Goal: Task Accomplishment & Management: Use online tool/utility

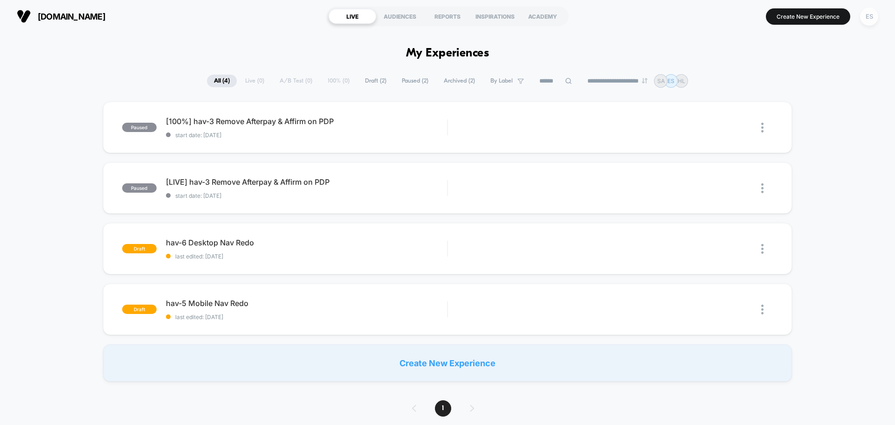
click at [867, 18] on div "ES" at bounding box center [869, 16] width 18 height 18
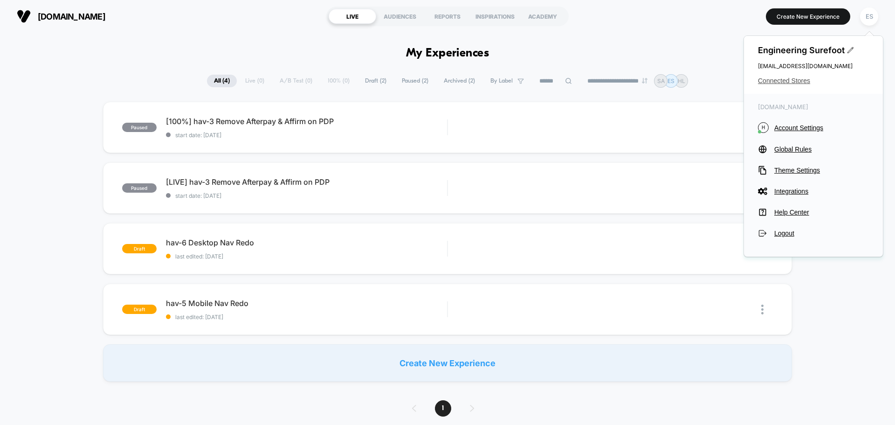
click at [794, 82] on span "Connected Stores" at bounding box center [813, 80] width 111 height 7
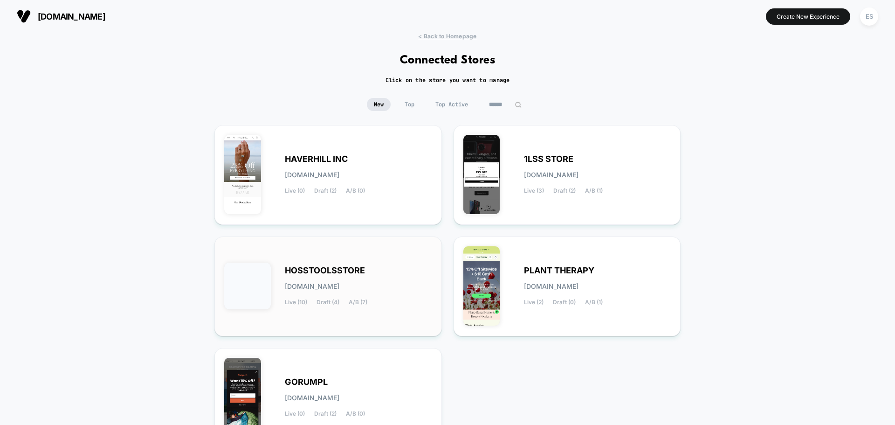
click at [343, 265] on div "HOSSTOOLSSTORE [DOMAIN_NAME] Live (10) Draft (4) A/B (7)" at bounding box center [328, 286] width 208 height 80
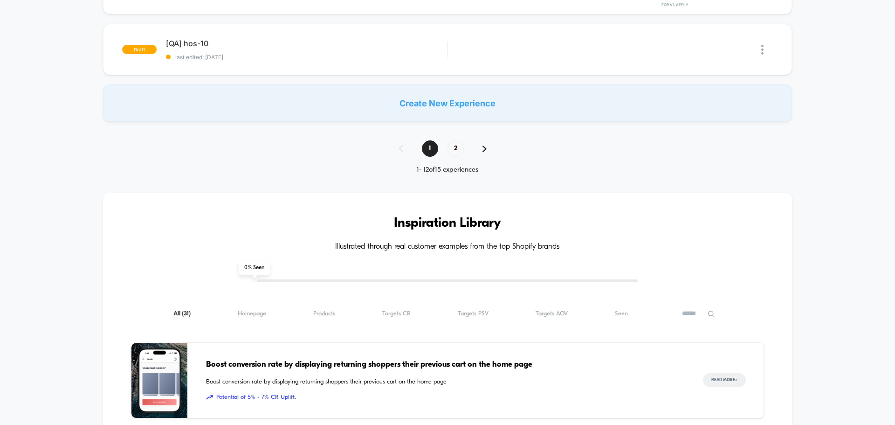
scroll to position [699, 0]
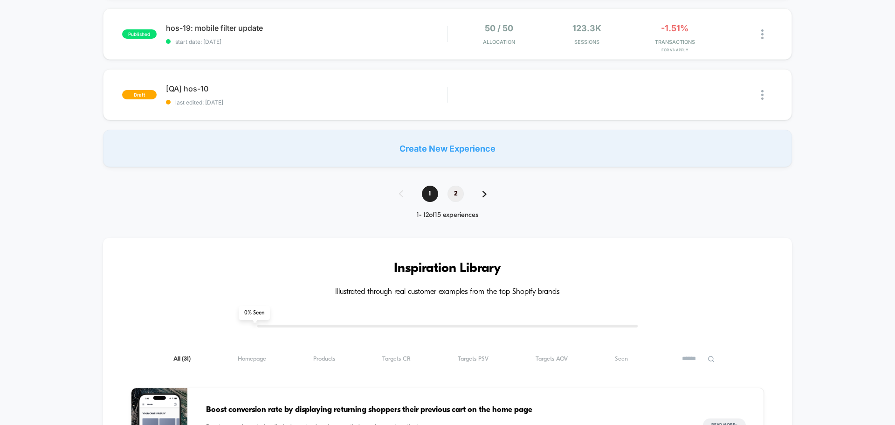
click at [455, 189] on span "2" at bounding box center [456, 194] width 16 height 16
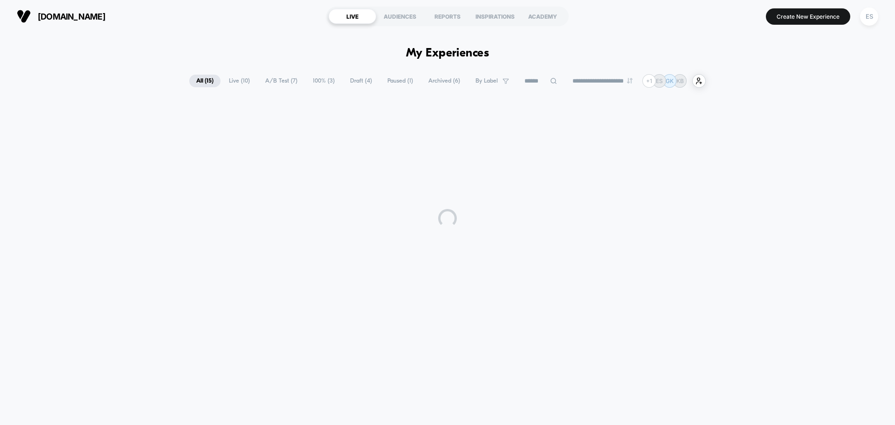
scroll to position [0, 0]
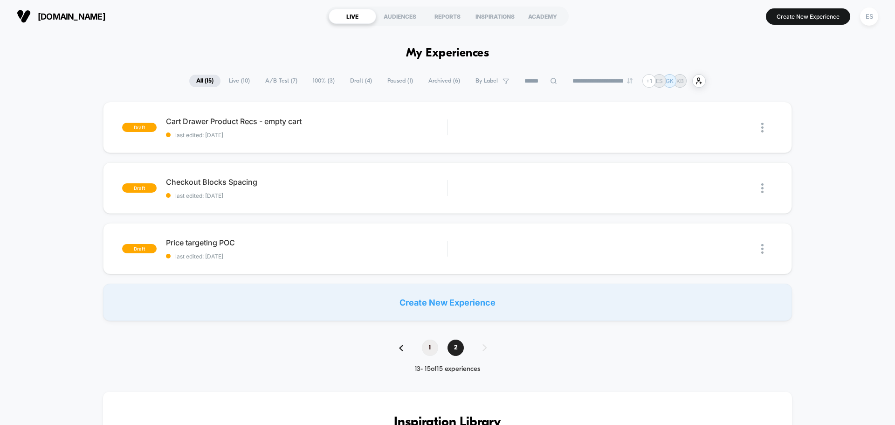
click at [423, 346] on span "1" at bounding box center [430, 347] width 16 height 16
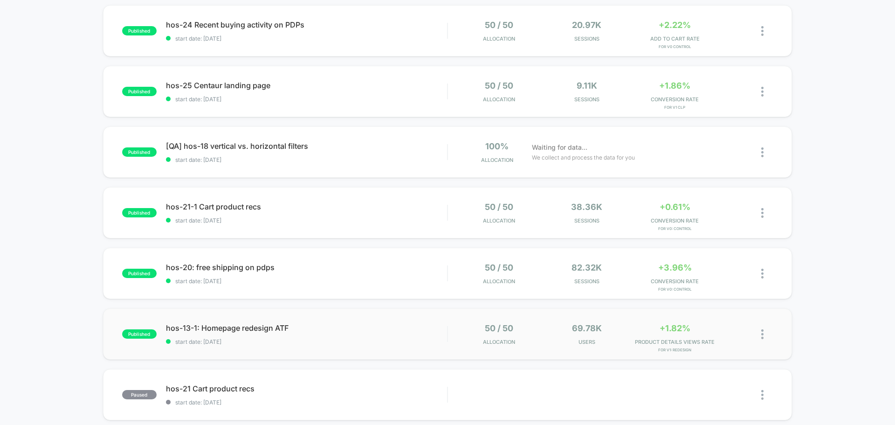
scroll to position [144, 0]
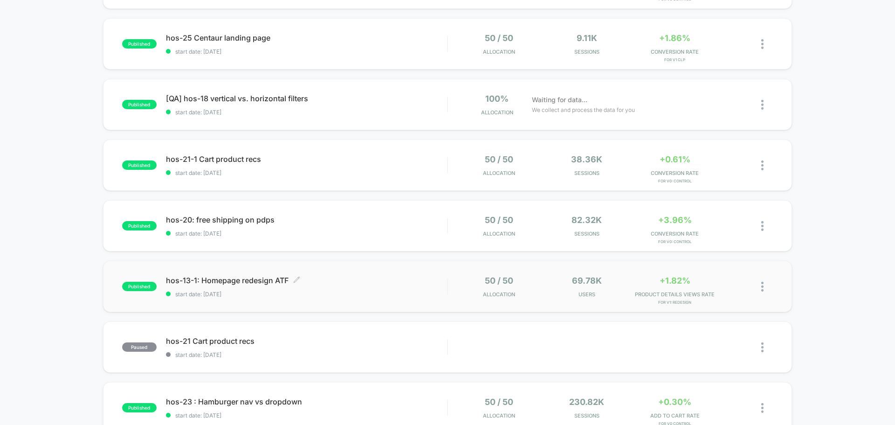
click at [207, 281] on span "hos-13-1: Homepage redesign ATF Click to edit experience details" at bounding box center [306, 280] width 281 height 9
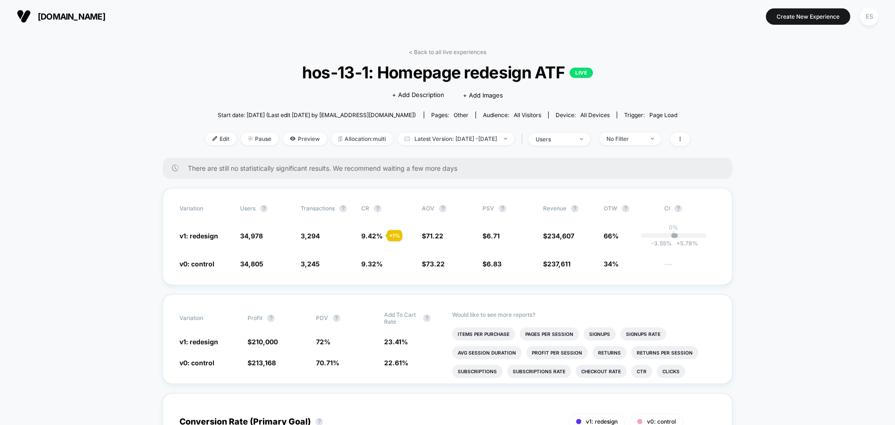
click at [307, 144] on div "Edit Pause Preview Allocation: multi Latest Version: [DATE] - [DATE] | users No…" at bounding box center [448, 139] width 485 height 14
click at [300, 144] on span "Preview" at bounding box center [305, 138] width 44 height 13
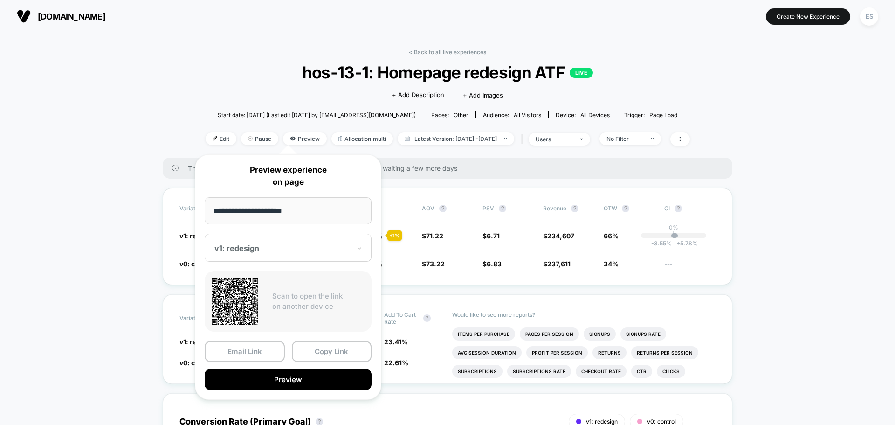
click at [283, 241] on div "v1: redesign" at bounding box center [288, 248] width 167 height 28
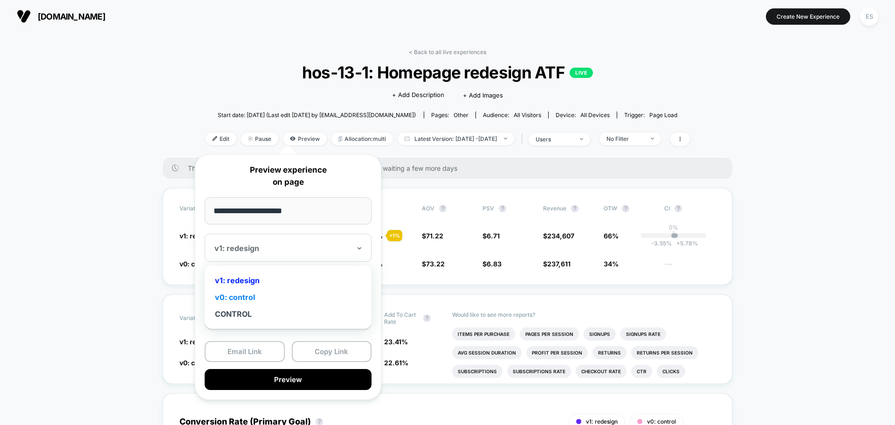
click at [257, 295] on div "v0: control" at bounding box center [288, 297] width 158 height 17
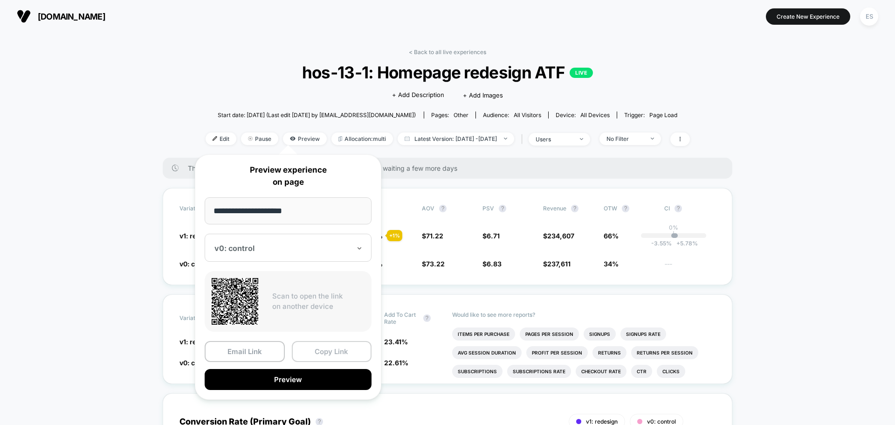
click at [321, 349] on button "Copy Link" at bounding box center [332, 351] width 80 height 21
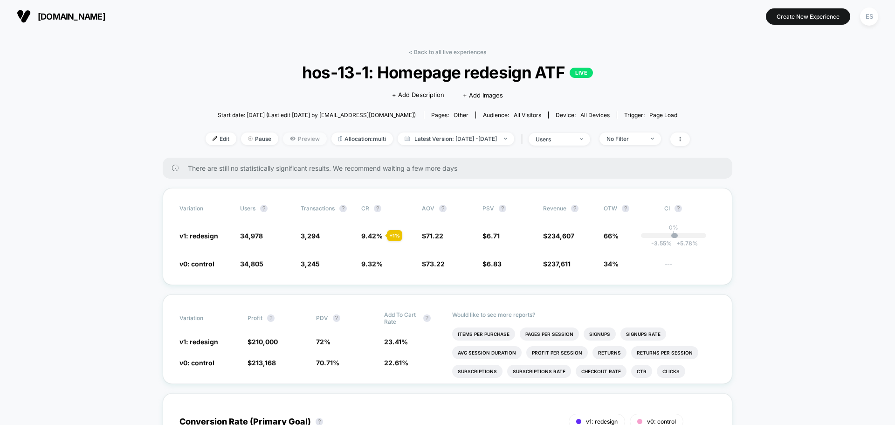
click at [290, 136] on icon at bounding box center [293, 139] width 6 height 6
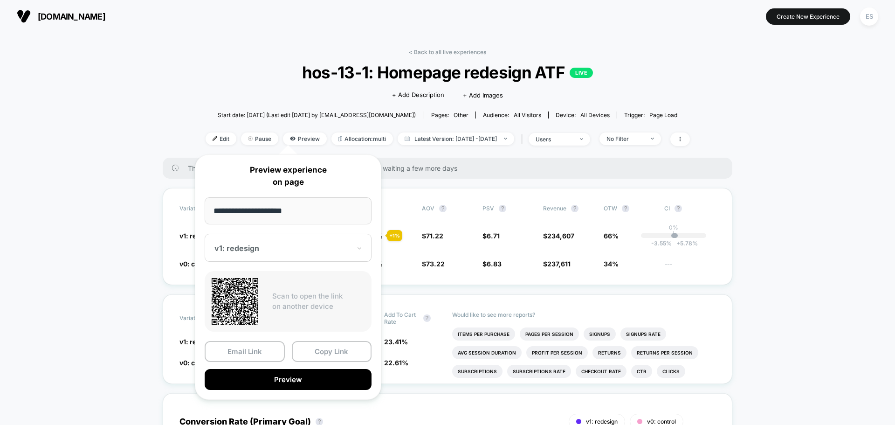
click at [269, 250] on div at bounding box center [283, 247] width 136 height 9
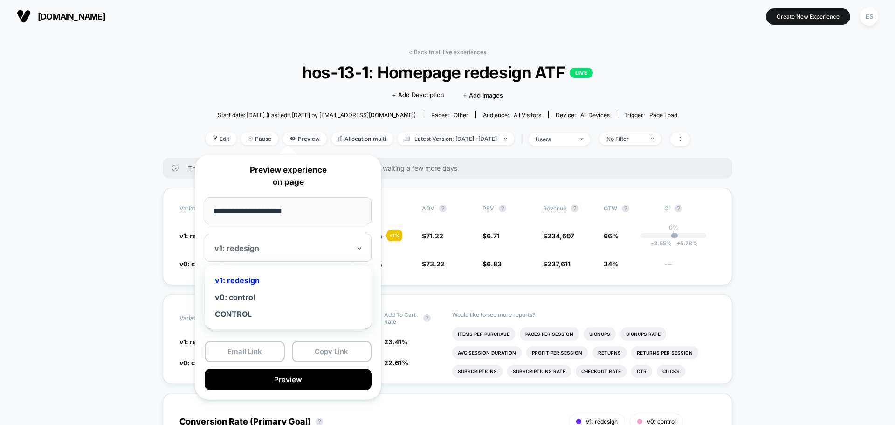
click at [269, 250] on div at bounding box center [283, 247] width 136 height 9
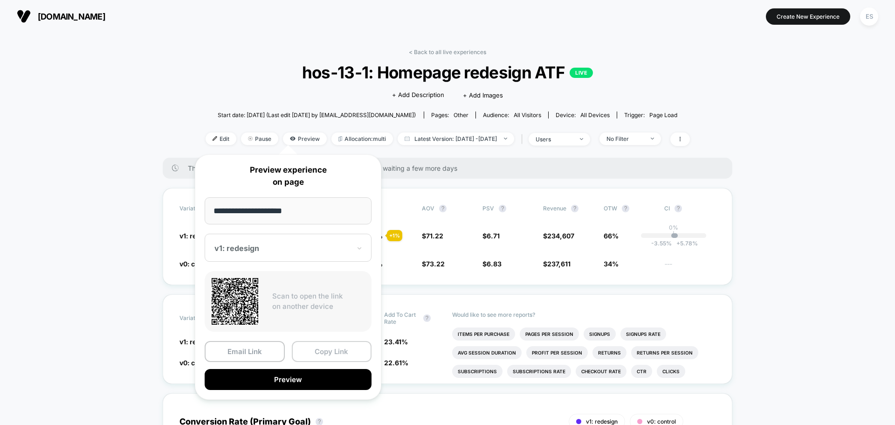
click at [314, 352] on button "Copy Link" at bounding box center [332, 351] width 80 height 21
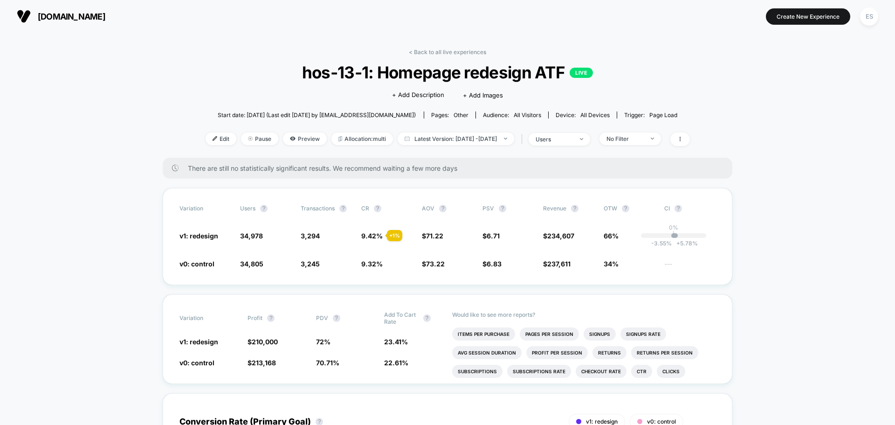
click at [289, 132] on div "< Back to all live experiences hos-13-1: Homepage redesign ATF LIVE Click to ed…" at bounding box center [448, 102] width 485 height 109
click at [287, 134] on span "Preview" at bounding box center [305, 138] width 44 height 13
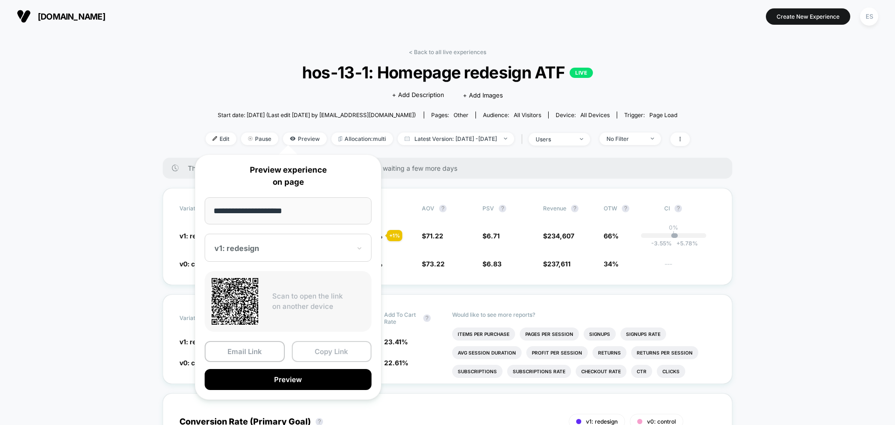
click at [324, 350] on button "Copy Link" at bounding box center [332, 351] width 80 height 21
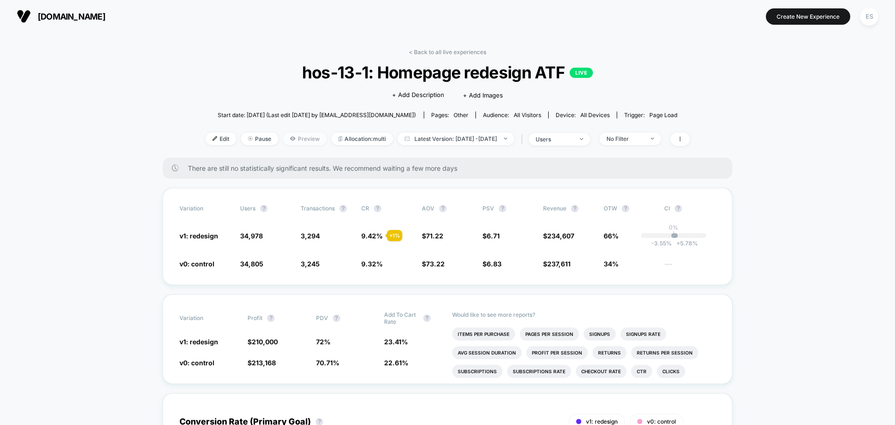
click at [291, 143] on span "Preview" at bounding box center [305, 138] width 44 height 13
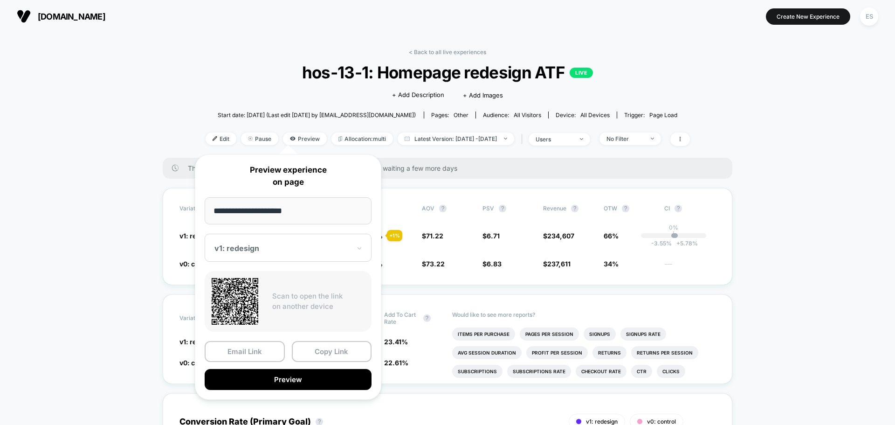
click at [58, 27] on section "[DOMAIN_NAME]" at bounding box center [156, 16] width 284 height 23
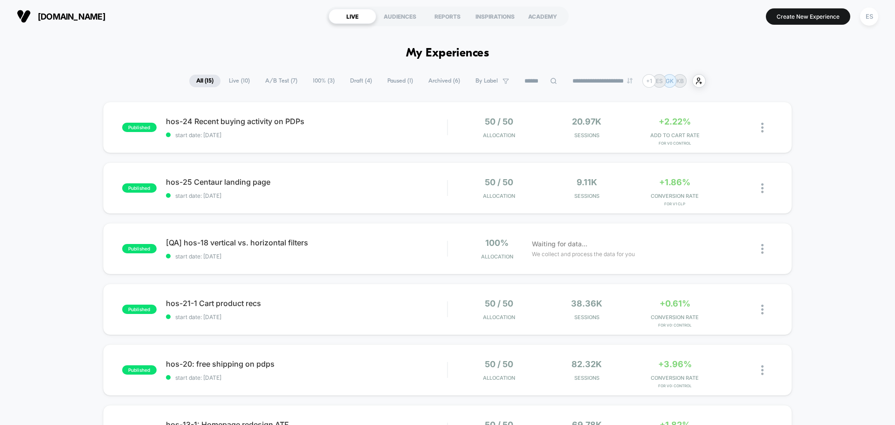
scroll to position [515, 0]
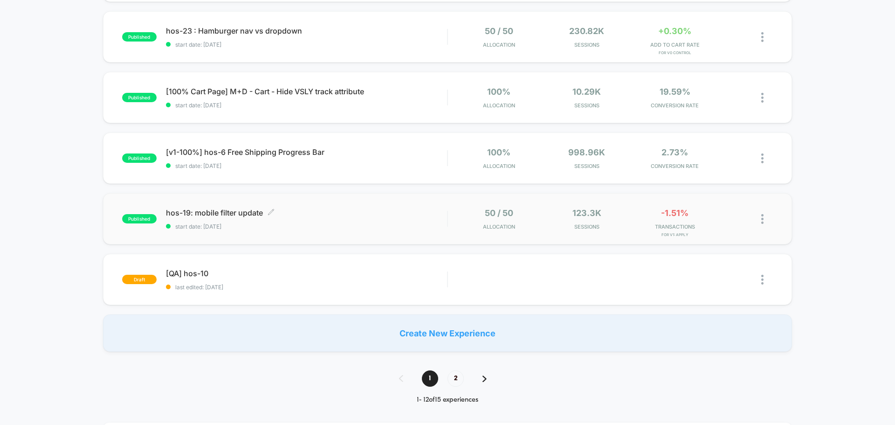
click at [230, 213] on span "hos-19: mobile filter update Click to edit experience details" at bounding box center [306, 212] width 281 height 9
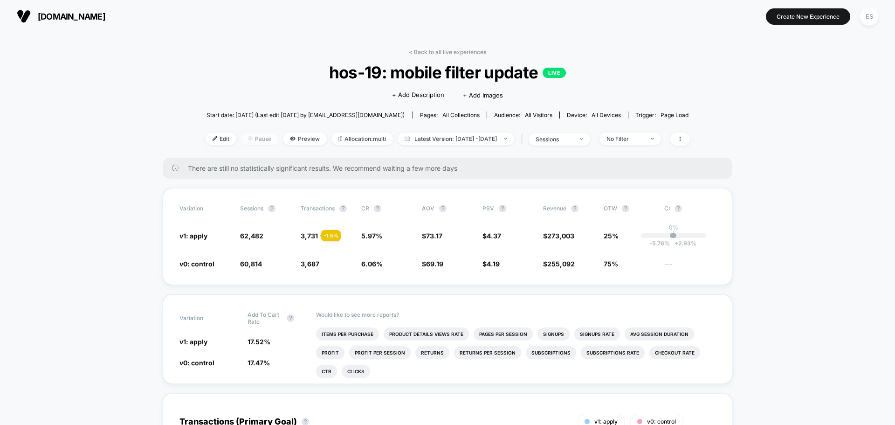
click at [243, 144] on span "Pause" at bounding box center [259, 138] width 37 height 13
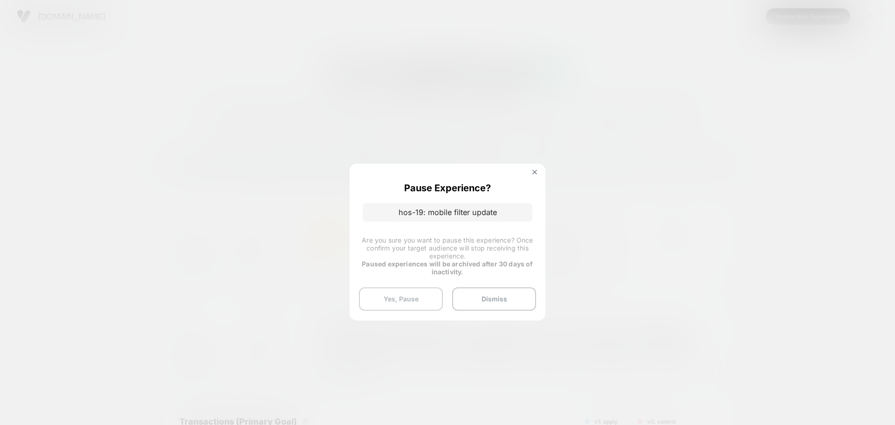
click at [427, 302] on button "Yes, Pause" at bounding box center [401, 298] width 84 height 23
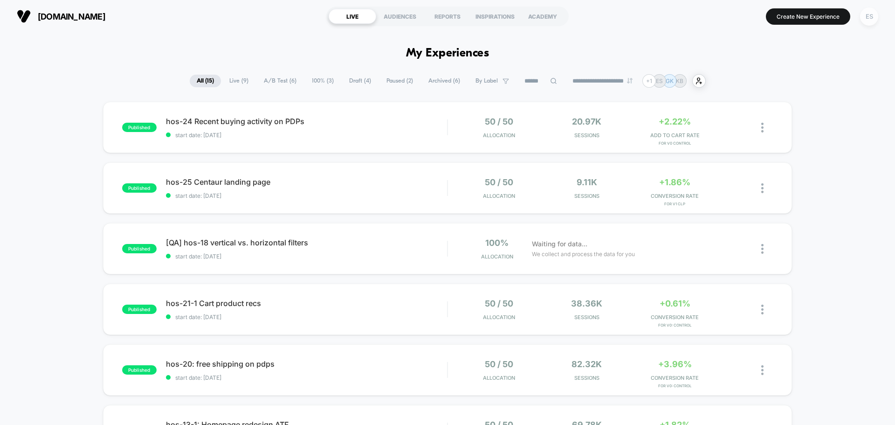
click at [873, 16] on div "ES" at bounding box center [869, 16] width 18 height 18
click at [805, 18] on button "Create New Experience" at bounding box center [808, 16] width 84 height 16
click at [866, 14] on div "ES" at bounding box center [869, 16] width 18 height 18
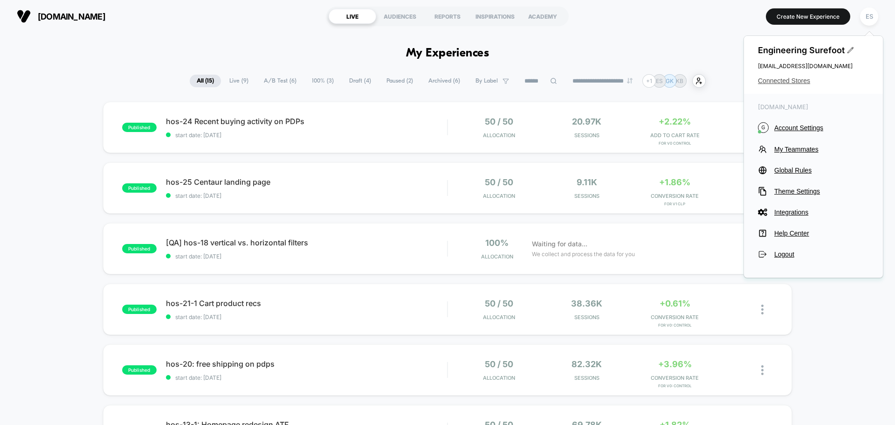
click at [805, 80] on span "Connected Stores" at bounding box center [813, 80] width 111 height 7
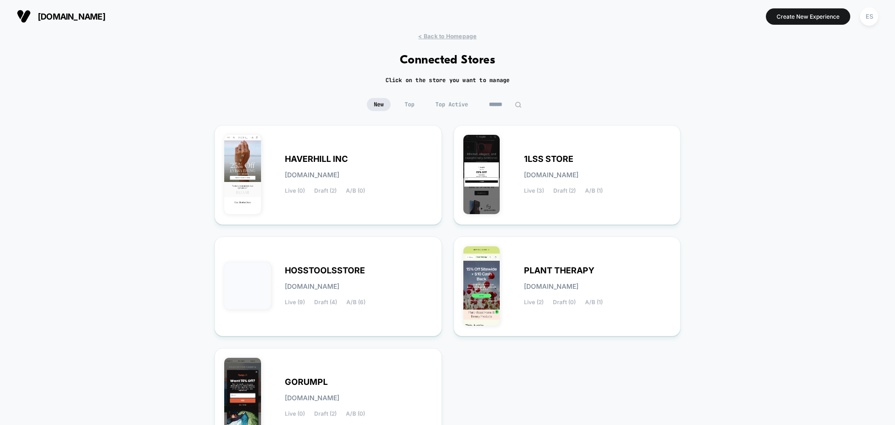
scroll to position [93, 0]
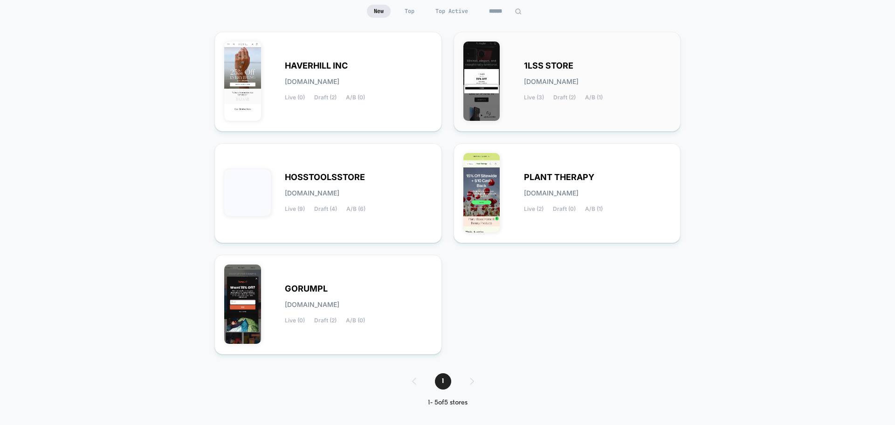
click at [556, 72] on div "1LSS STORE [DOMAIN_NAME] Live (3) Draft (2) A/B (1)" at bounding box center [597, 81] width 147 height 38
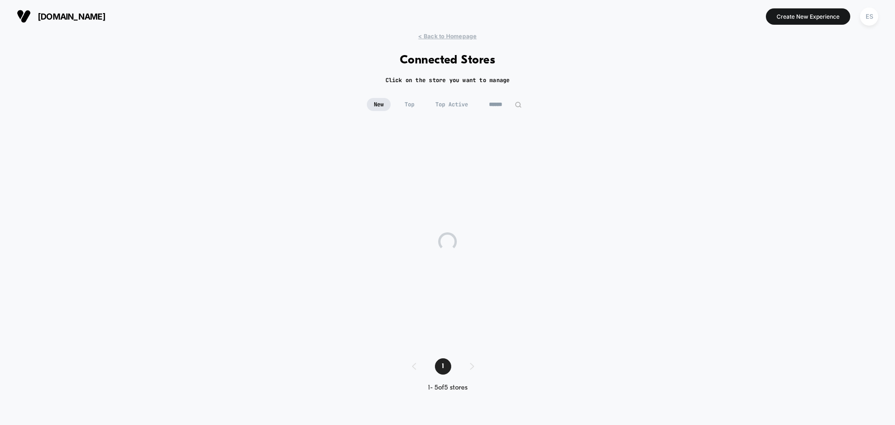
scroll to position [0, 0]
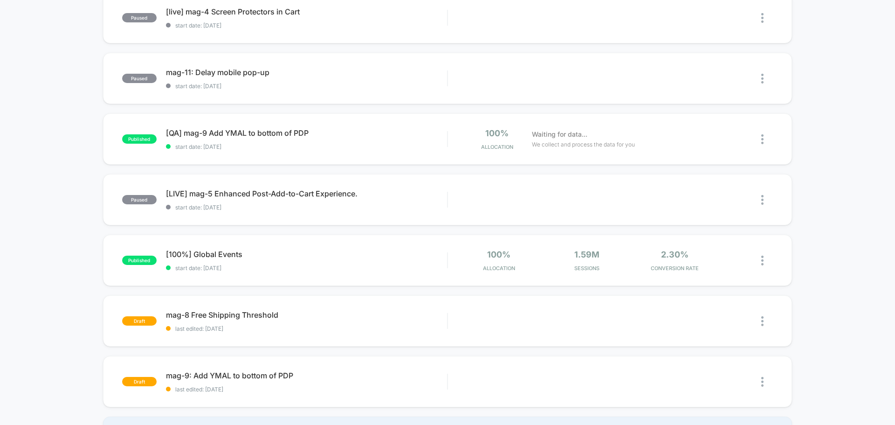
scroll to position [187, 0]
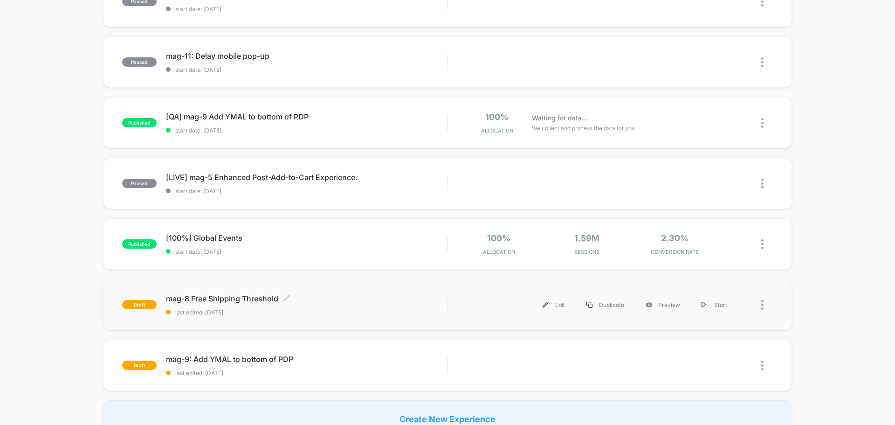
click at [211, 301] on span "mag-8 Free Shipping Threshold Click to edit experience details" at bounding box center [306, 298] width 281 height 9
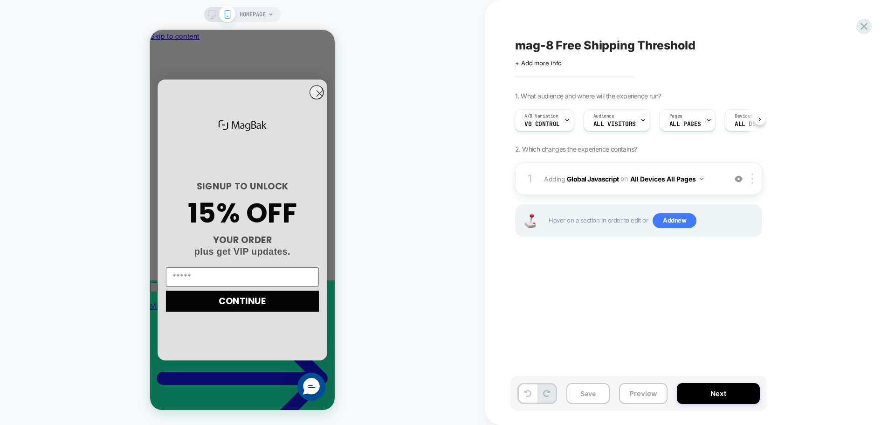
scroll to position [0, 133]
click at [656, 390] on button "Preview" at bounding box center [643, 393] width 48 height 21
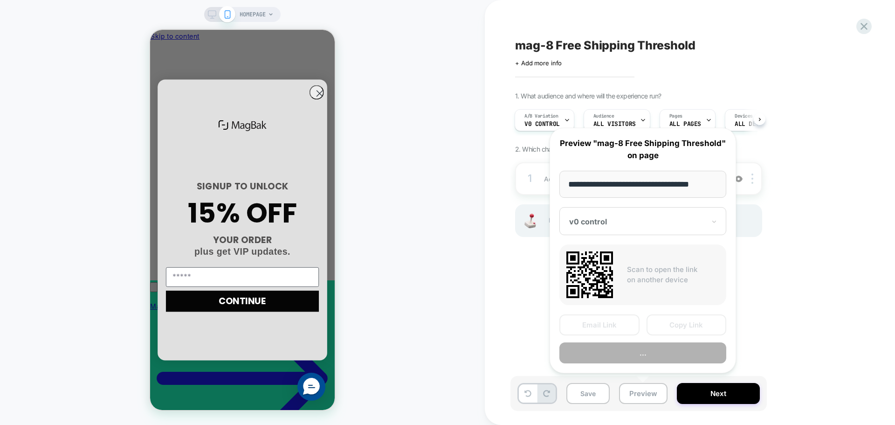
scroll to position [0, 4]
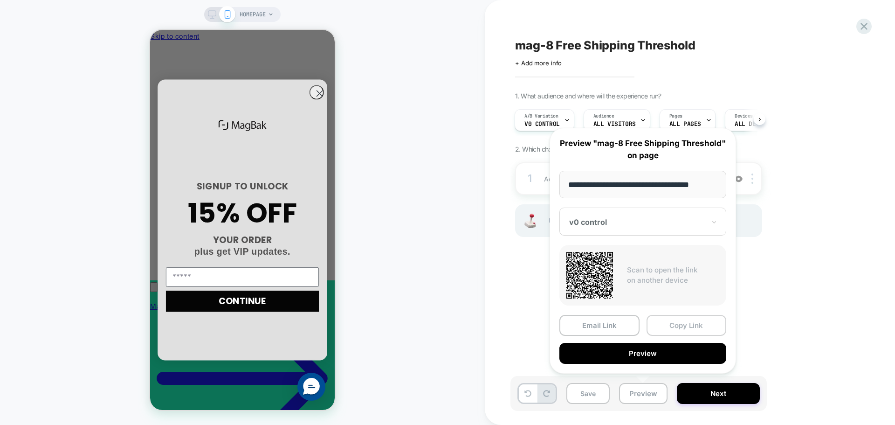
click at [703, 320] on button "Copy Link" at bounding box center [687, 325] width 80 height 21
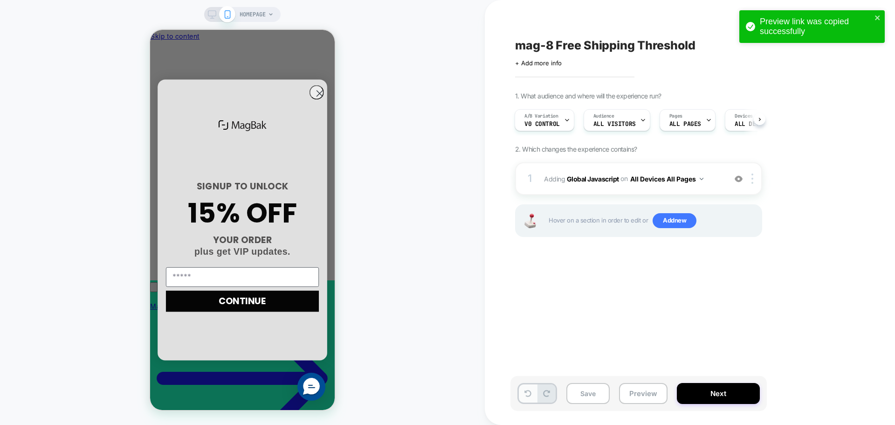
scroll to position [0, 133]
click at [649, 401] on button "Preview" at bounding box center [643, 393] width 48 height 21
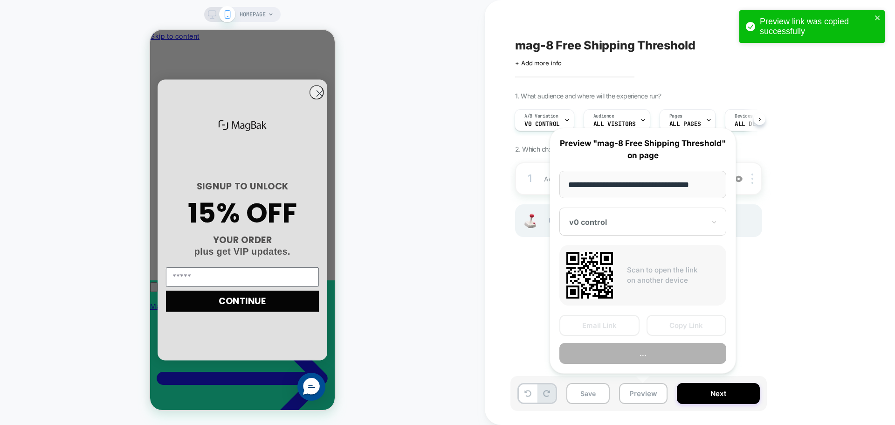
scroll to position [0, 0]
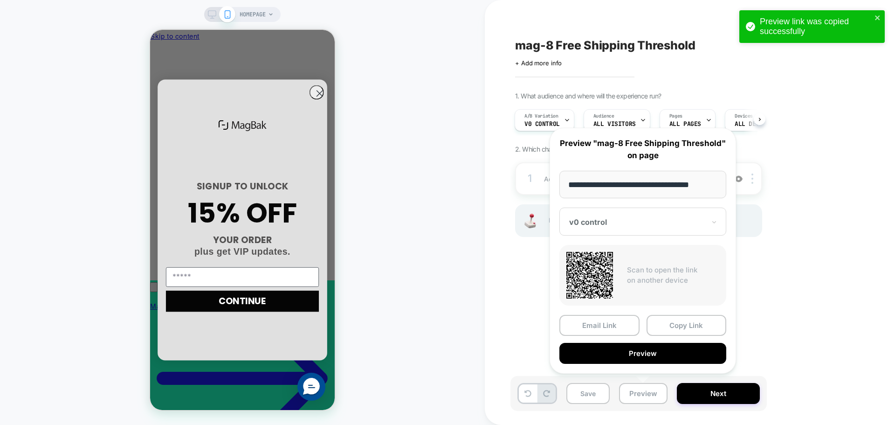
click at [630, 221] on div at bounding box center [637, 221] width 136 height 9
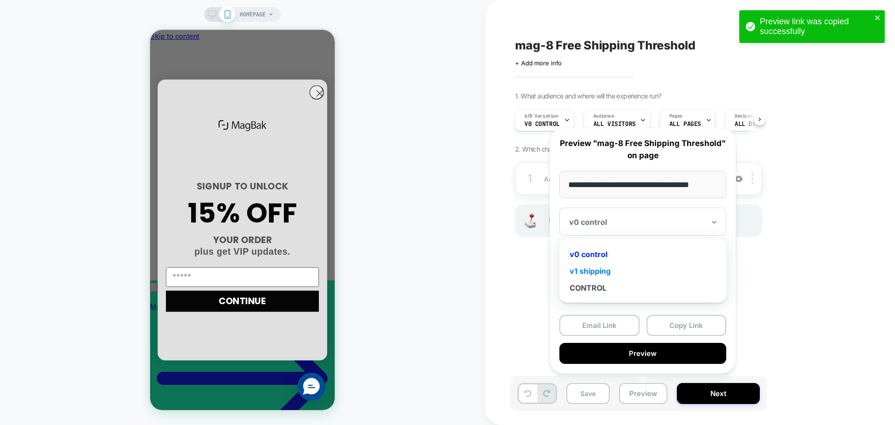
click at [589, 266] on div "v1 shipping" at bounding box center [643, 271] width 158 height 17
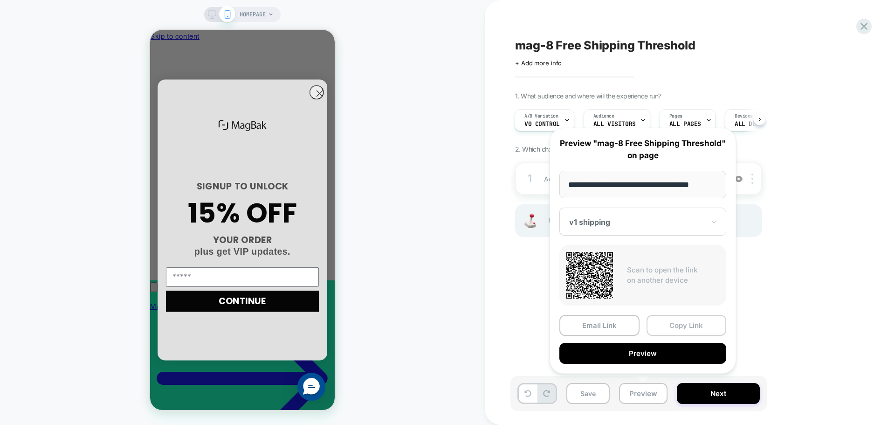
click at [698, 319] on button "Copy Link" at bounding box center [687, 325] width 80 height 21
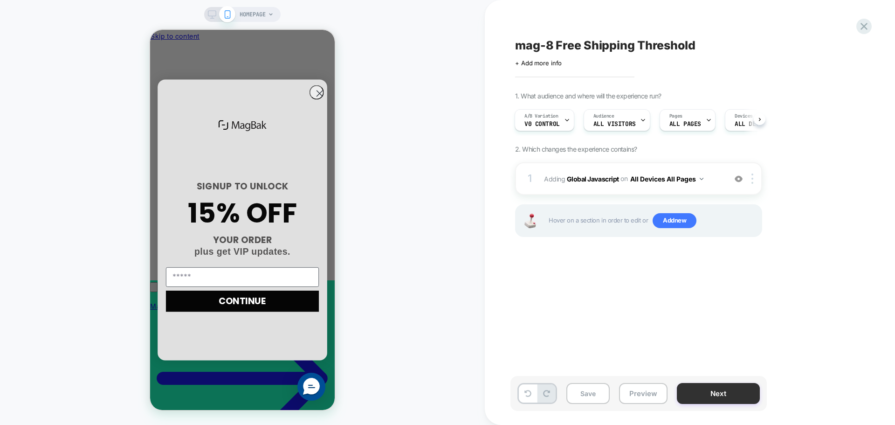
click at [712, 390] on button "Next" at bounding box center [718, 393] width 83 height 21
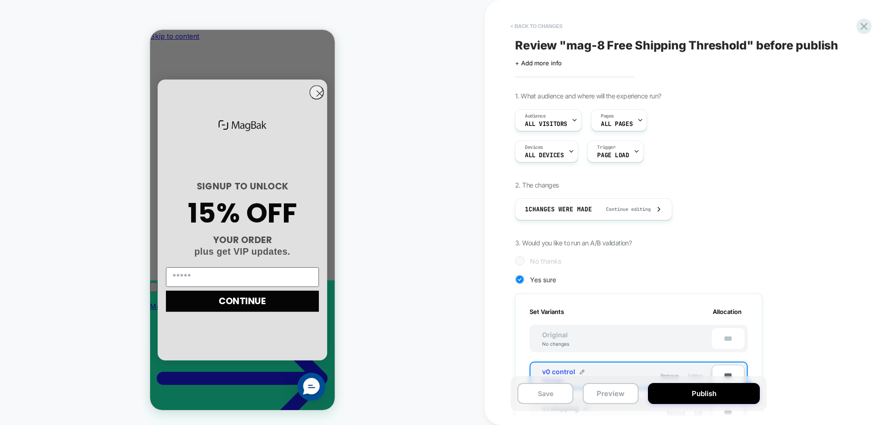
click at [548, 22] on button "< Back to changes" at bounding box center [537, 26] width 62 height 15
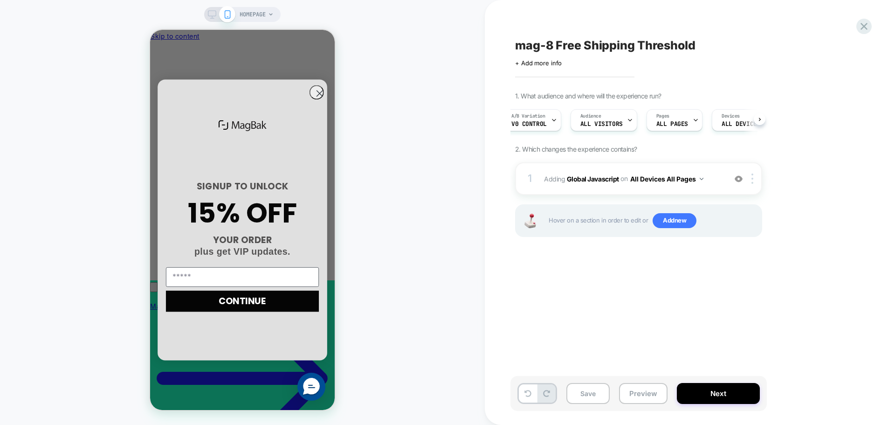
scroll to position [0, 133]
click at [757, 120] on button at bounding box center [760, 119] width 12 height 12
click at [515, 124] on button at bounding box center [518, 119] width 12 height 12
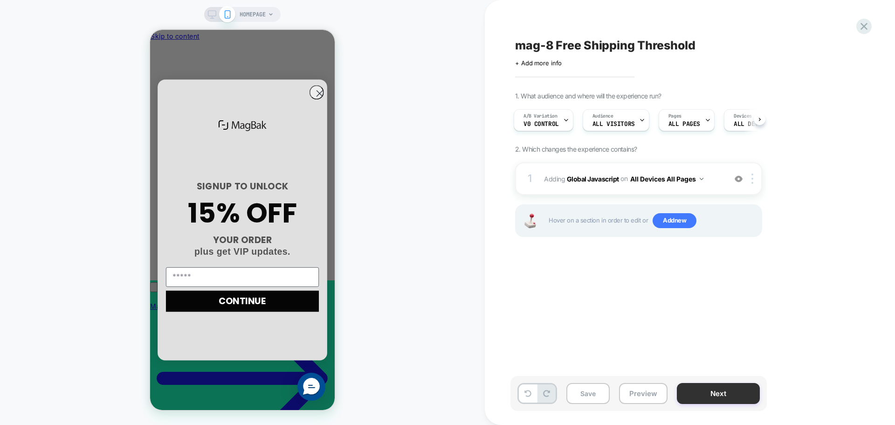
click at [710, 396] on button "Next" at bounding box center [718, 393] width 83 height 21
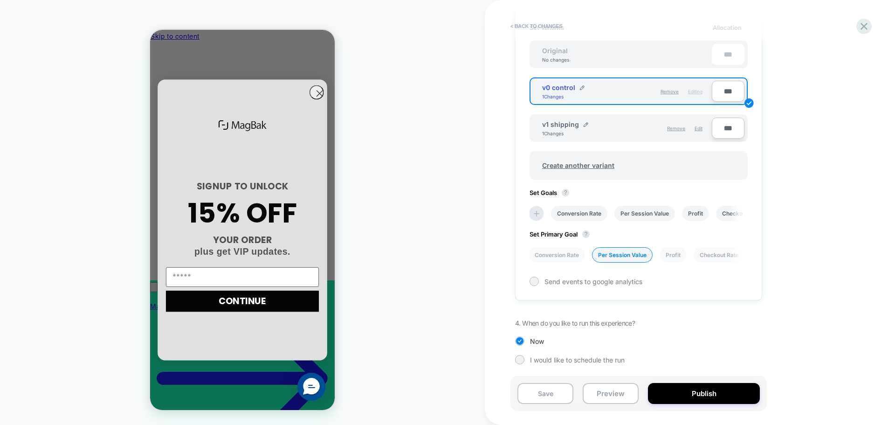
scroll to position [0, 0]
click at [578, 141] on div "v1 shipping 1 Changes Remove Edit ***" at bounding box center [639, 128] width 218 height 28
click at [597, 138] on div "v1 shipping 1 Changes Remove Edit" at bounding box center [622, 128] width 179 height 21
click at [701, 128] on span "Edit" at bounding box center [699, 128] width 8 height 6
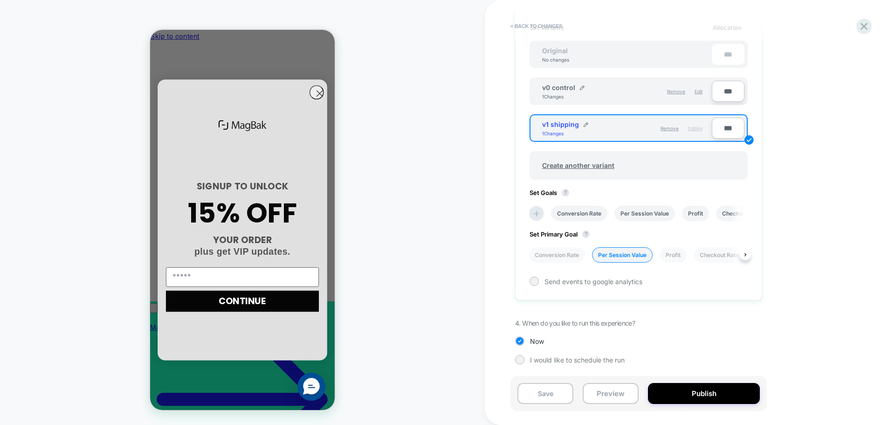
drag, startPoint x: 706, startPoint y: 259, endPoint x: 590, endPoint y: 257, distance: 115.7
click at [590, 257] on div "Conversion Rate Per Session Value Profit Checkout Rate Avg Order Value Add To C…" at bounding box center [634, 254] width 218 height 25
click at [694, 216] on li "Avg Order Value" at bounding box center [691, 213] width 56 height 15
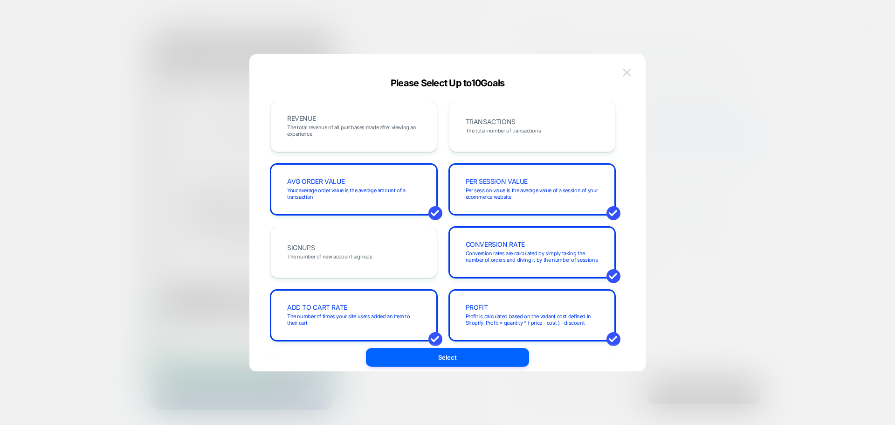
scroll to position [0, 133]
click at [451, 353] on button "Select" at bounding box center [447, 357] width 163 height 19
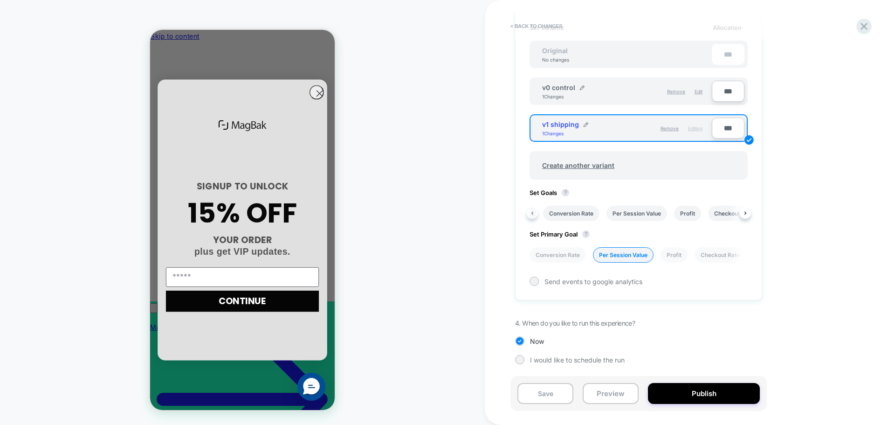
scroll to position [0, 0]
click at [582, 211] on li "Conversion Rate" at bounding box center [580, 213] width 56 height 15
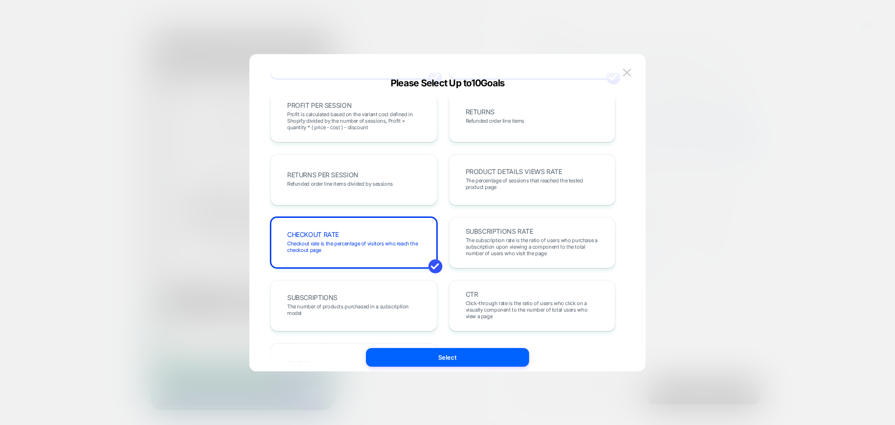
scroll to position [322, 0]
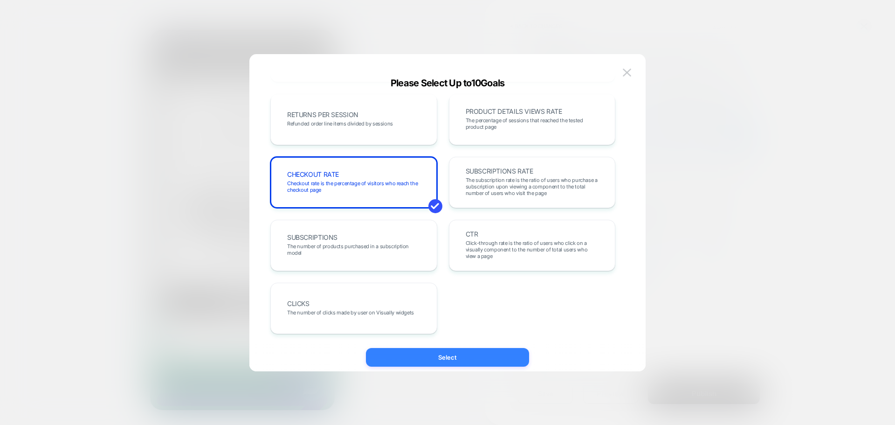
click at [439, 355] on button "Select" at bounding box center [447, 357] width 163 height 19
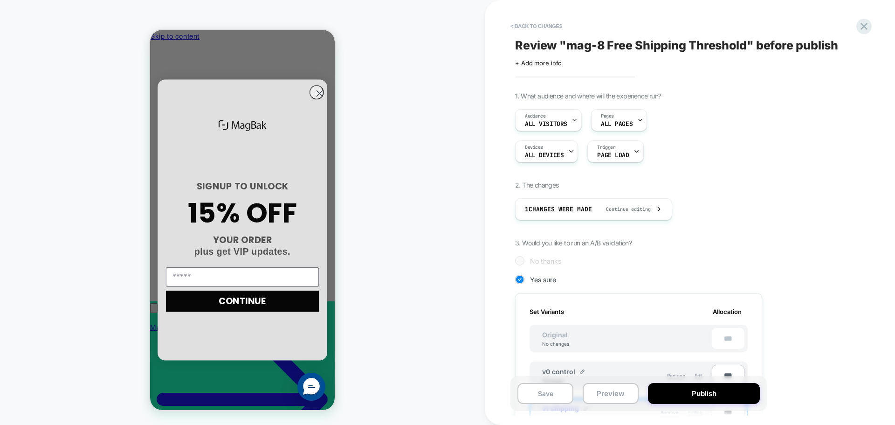
scroll to position [0, 0]
click at [722, 388] on button "Publish" at bounding box center [704, 393] width 112 height 21
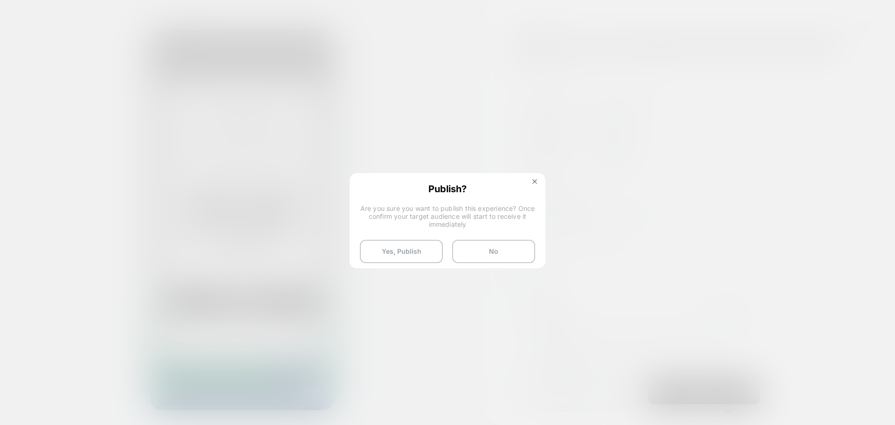
scroll to position [0, 133]
click at [410, 255] on button "Yes, Publish" at bounding box center [401, 251] width 83 height 23
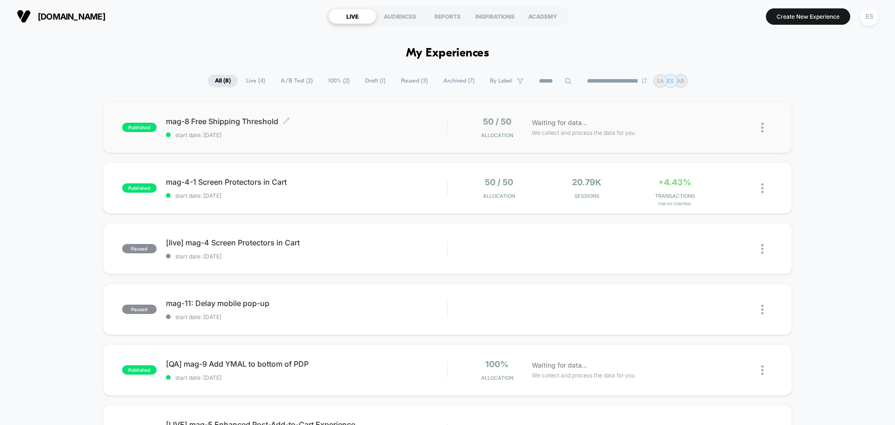
click at [255, 122] on span "mag-8 Free Shipping Threshold Click to edit experience details" at bounding box center [306, 121] width 281 height 9
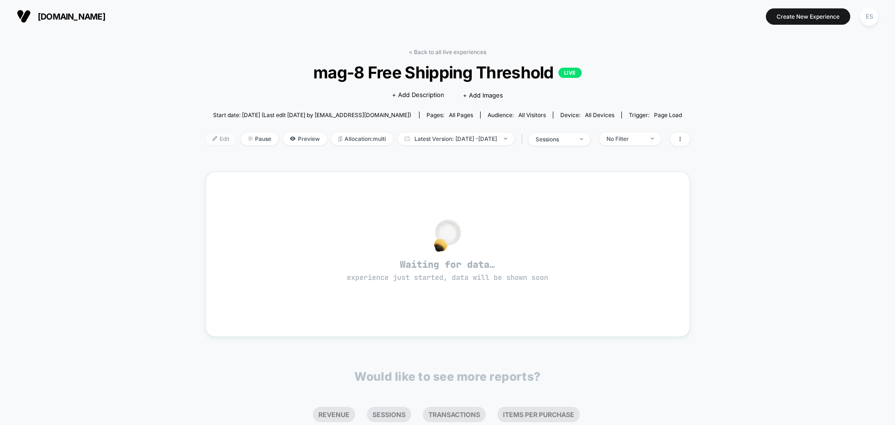
click at [206, 137] on span "Edit" at bounding box center [221, 138] width 31 height 13
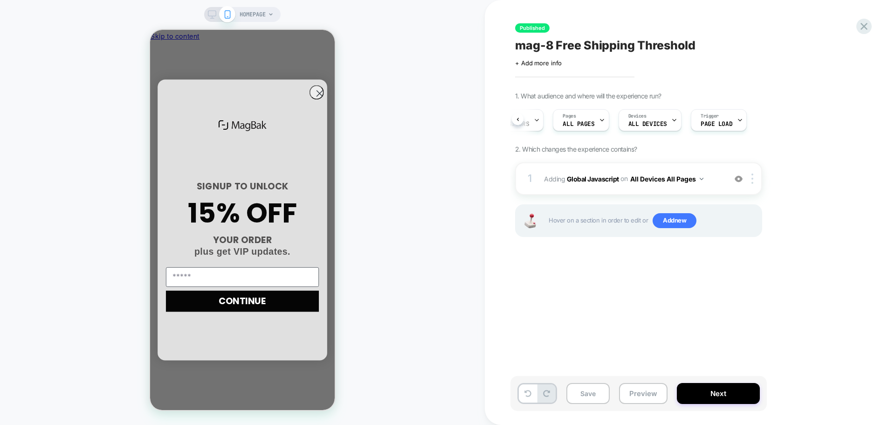
scroll to position [0, 133]
click at [721, 386] on button "Next" at bounding box center [718, 393] width 83 height 21
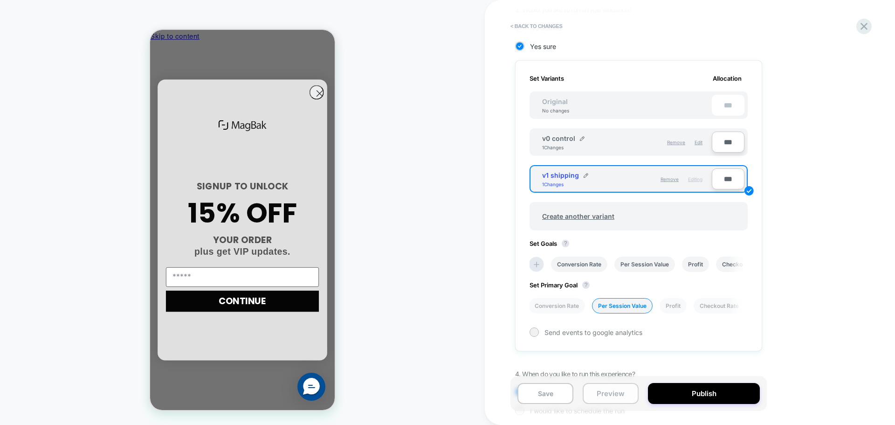
click at [614, 397] on button "Preview" at bounding box center [611, 393] width 56 height 21
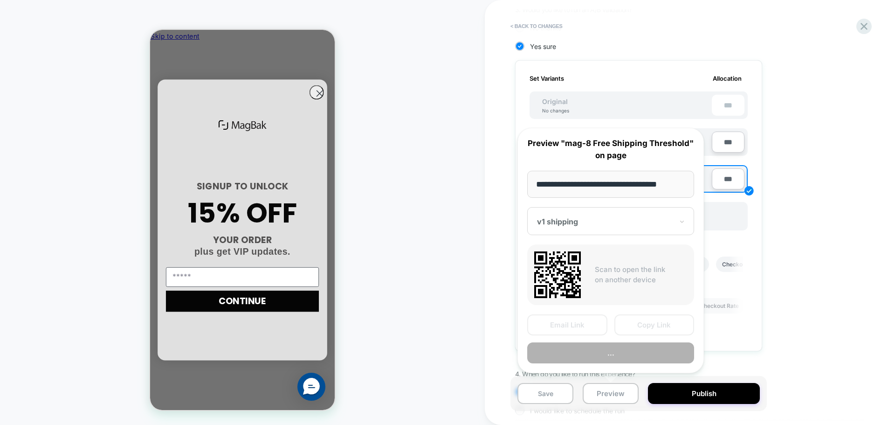
scroll to position [0, 4]
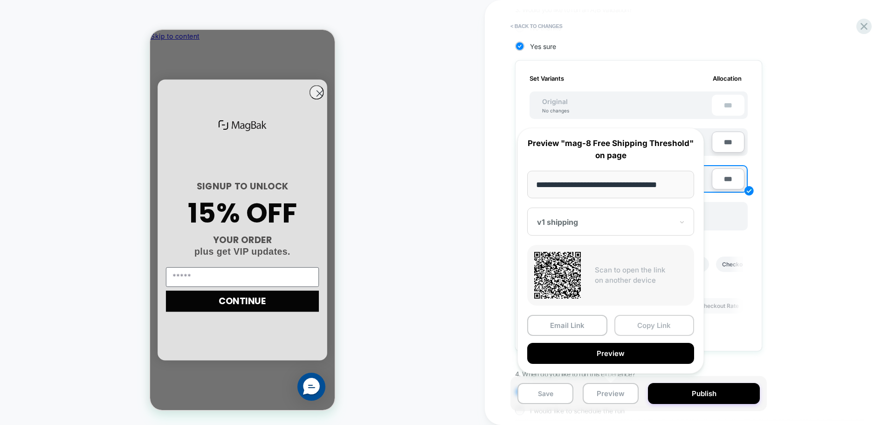
click at [672, 328] on button "Copy Link" at bounding box center [655, 325] width 80 height 21
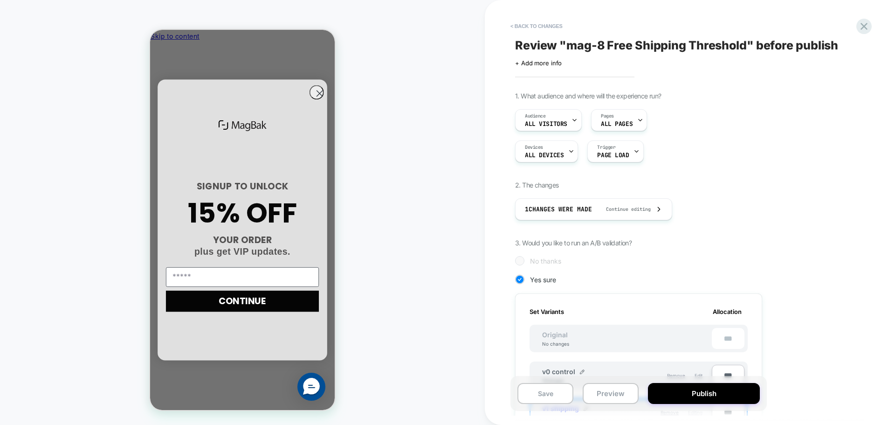
scroll to position [0, 133]
click at [536, 19] on button "< Back to changes" at bounding box center [537, 26] width 62 height 15
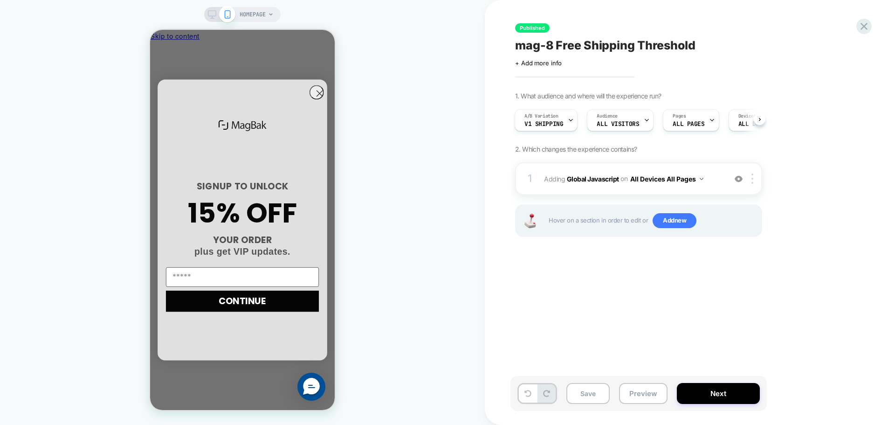
scroll to position [0, 0]
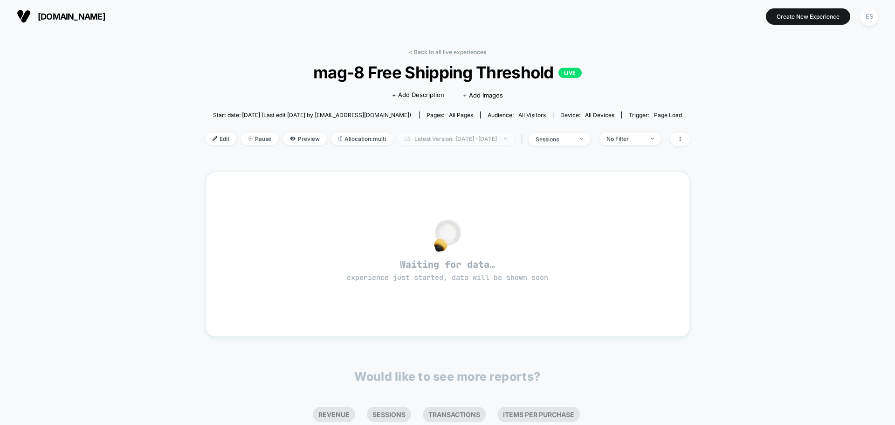
click at [494, 144] on span "Latest Version: [DATE] - [DATE]" at bounding box center [456, 138] width 117 height 13
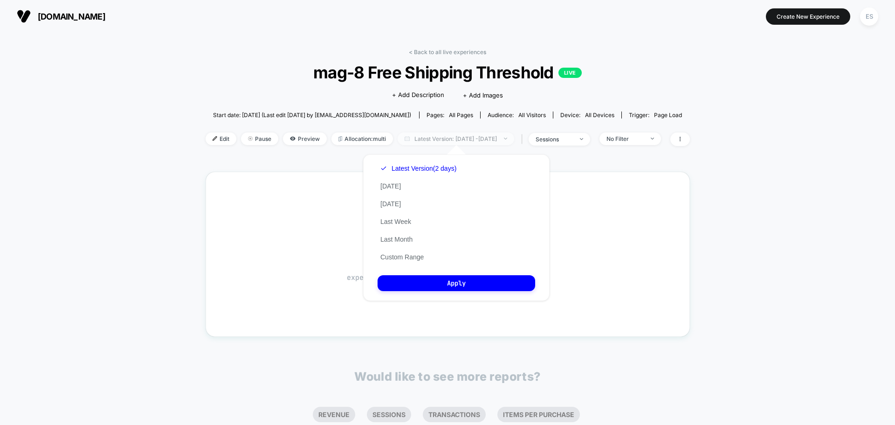
click at [494, 144] on span "Latest Version: [DATE] - [DATE]" at bounding box center [456, 138] width 117 height 13
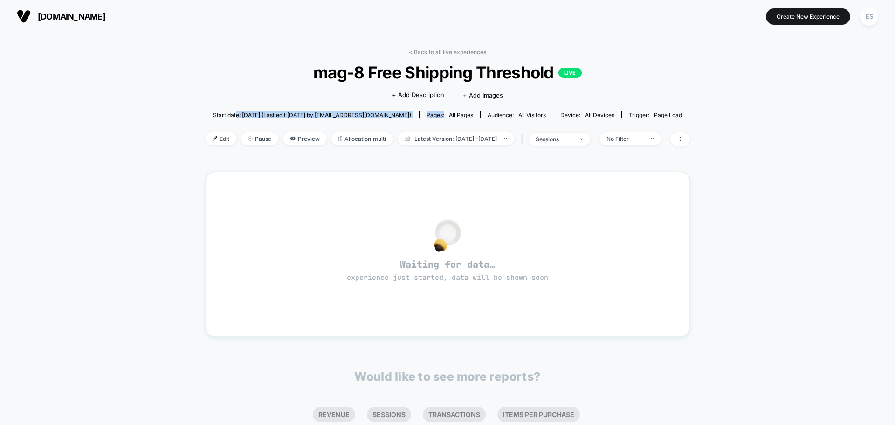
drag, startPoint x: 241, startPoint y: 112, endPoint x: 438, endPoint y: 108, distance: 197.8
click at [438, 108] on div "Start date: [DATE] (Last edit [DATE] by [EMAIL_ADDRESS][DOMAIN_NAME]) Pages: al…" at bounding box center [448, 115] width 485 height 16
click at [690, 139] on span at bounding box center [681, 139] width 20 height 14
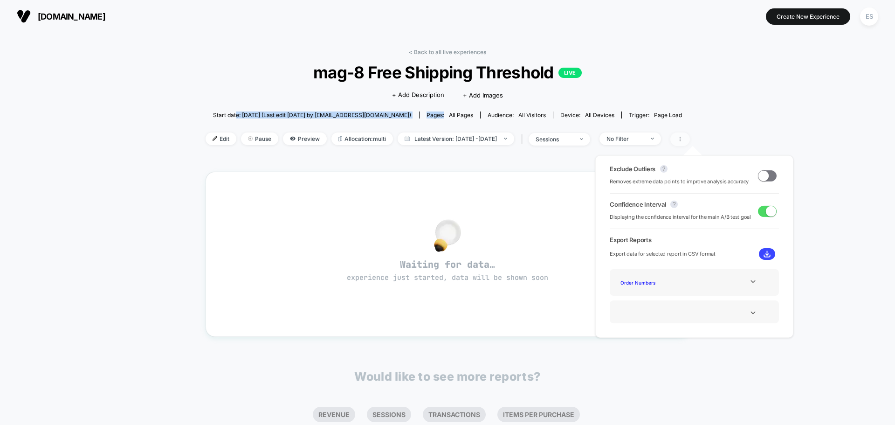
click at [690, 139] on span at bounding box center [681, 139] width 20 height 14
